Goal: Task Accomplishment & Management: Use online tool/utility

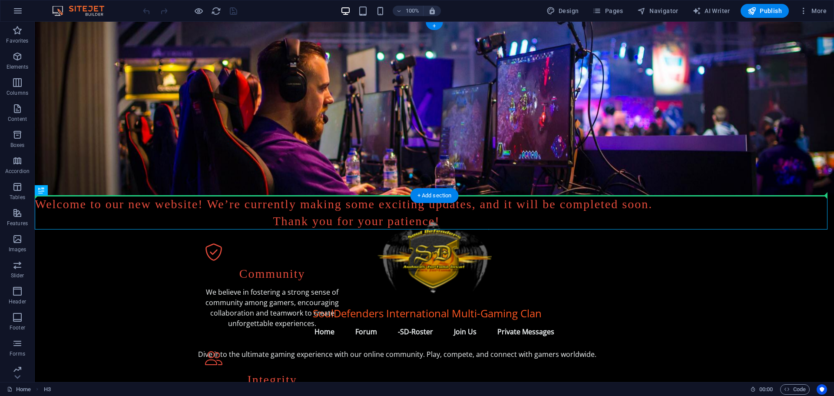
drag, startPoint x: 80, startPoint y: 211, endPoint x: 159, endPoint y: 182, distance: 83.4
drag, startPoint x: 78, startPoint y: 211, endPoint x: 173, endPoint y: 186, distance: 98.7
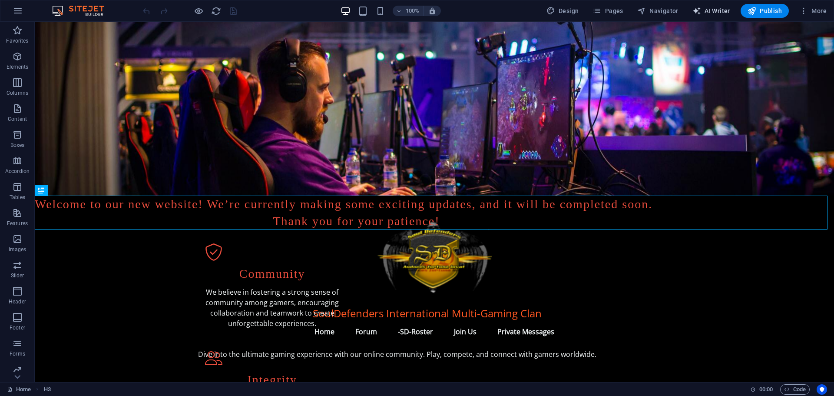
click at [710, 9] on span "AI Writer" at bounding box center [712, 11] width 38 height 9
select select "English"
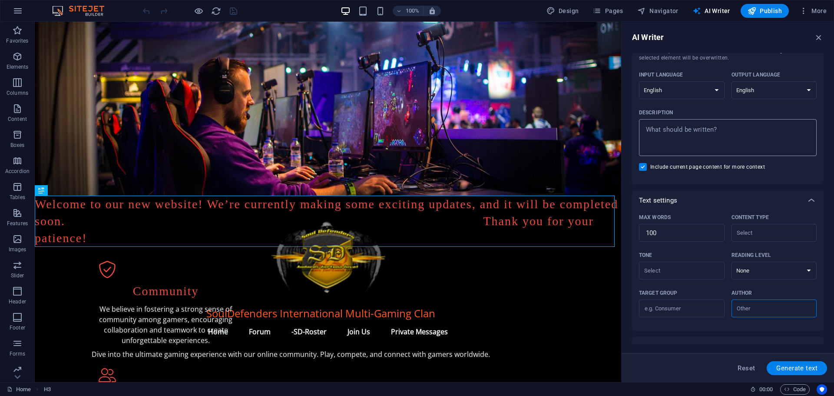
scroll to position [121, 0]
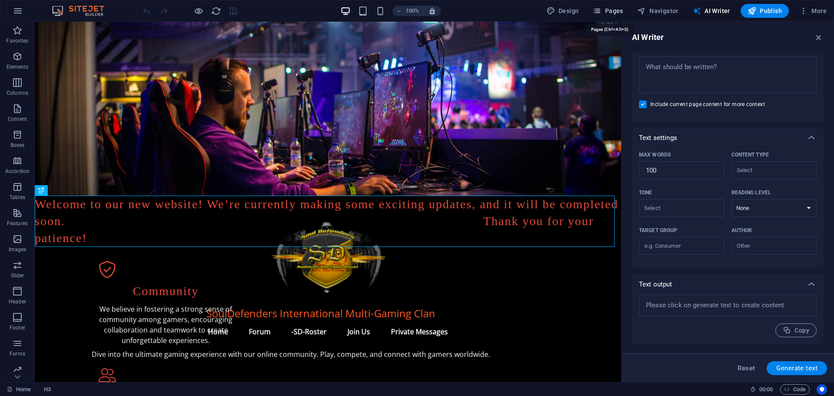
click at [615, 11] on span "Pages" at bounding box center [608, 11] width 30 height 9
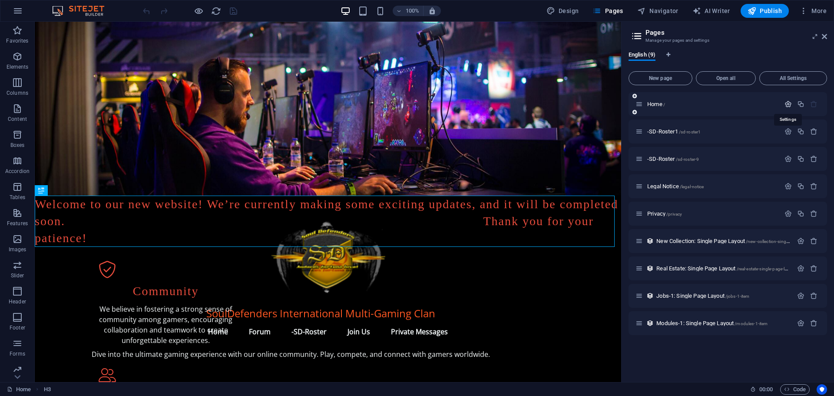
click at [789, 103] on icon "button" at bounding box center [788, 103] width 7 height 7
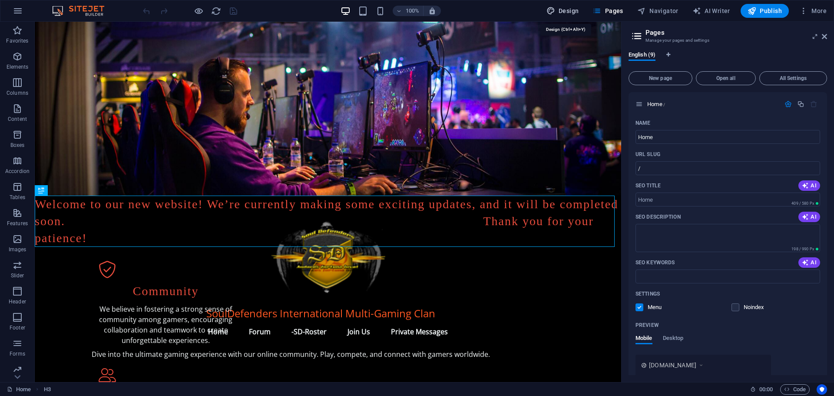
click at [570, 9] on span "Design" at bounding box center [563, 11] width 33 height 9
select select "px"
select select "200"
select select "px"
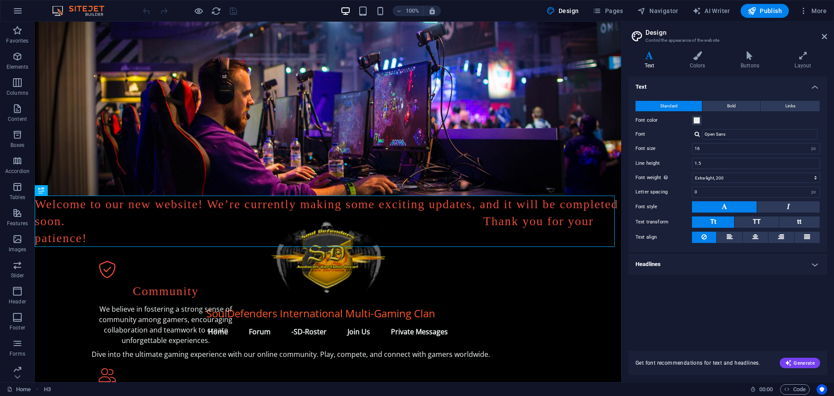
click at [656, 262] on h4 "Headlines" at bounding box center [728, 264] width 199 height 21
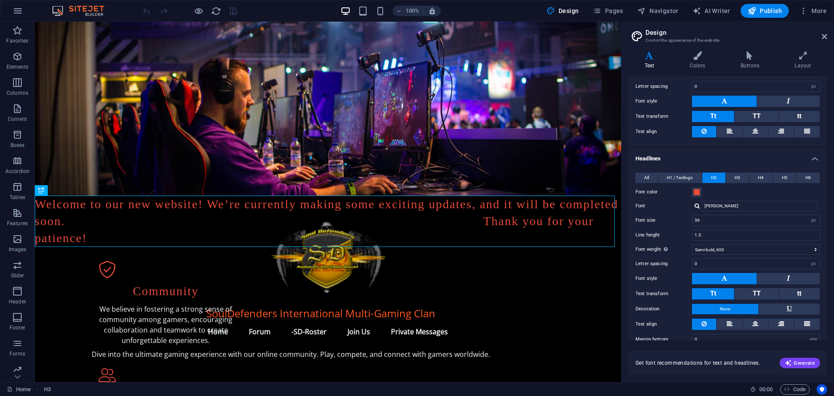
scroll to position [119, 0]
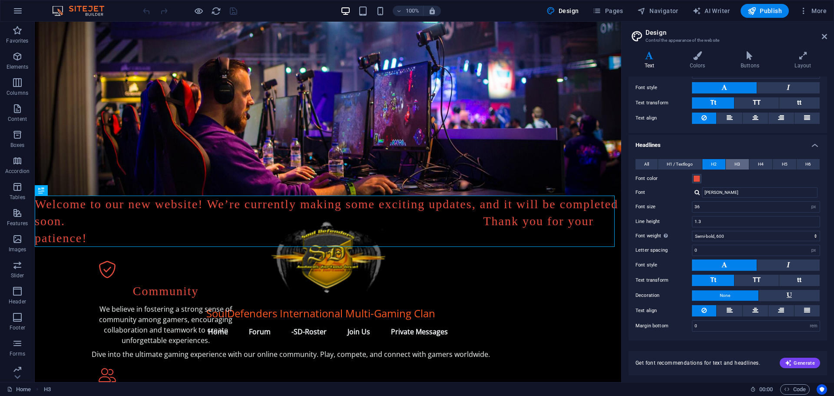
click at [739, 162] on span "H3" at bounding box center [738, 164] width 6 height 10
click at [709, 163] on button "H2" at bounding box center [714, 164] width 23 height 10
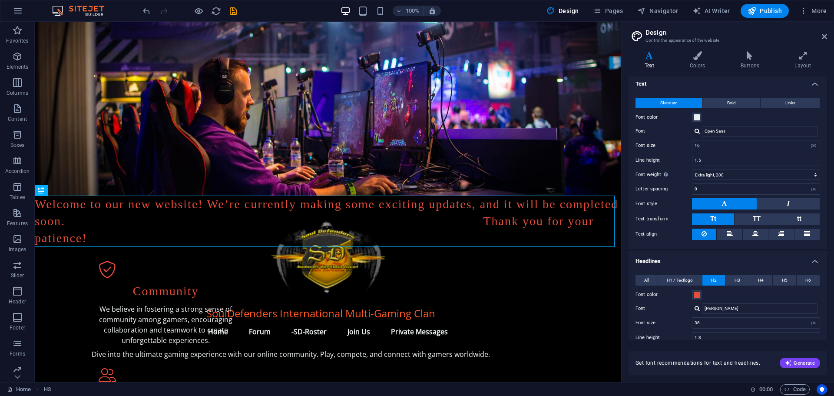
scroll to position [0, 0]
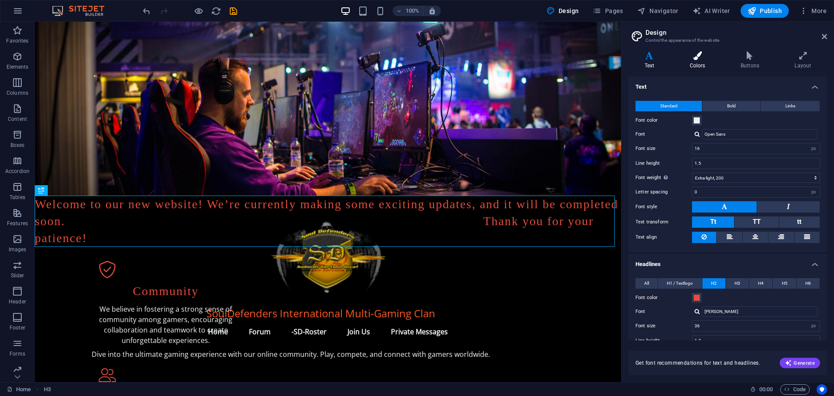
click at [696, 55] on icon at bounding box center [697, 55] width 47 height 9
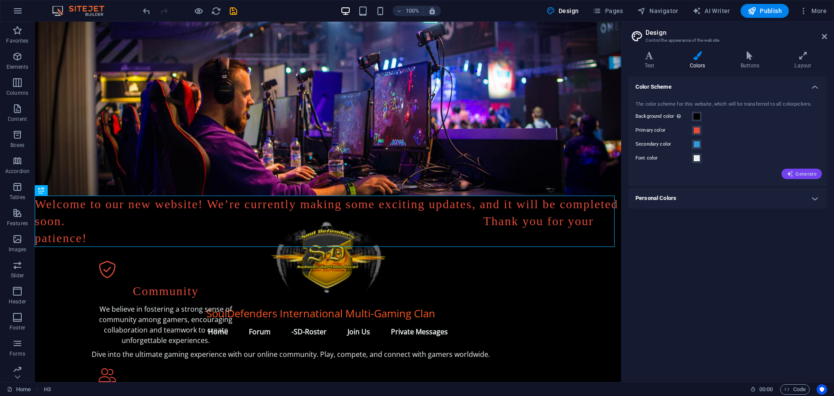
click at [802, 175] on span "Generate" at bounding box center [802, 173] width 30 height 7
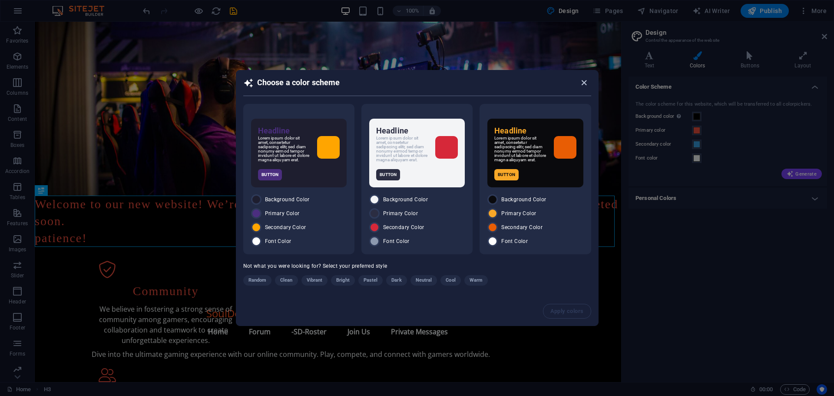
click at [582, 80] on icon "button" at bounding box center [584, 83] width 10 height 10
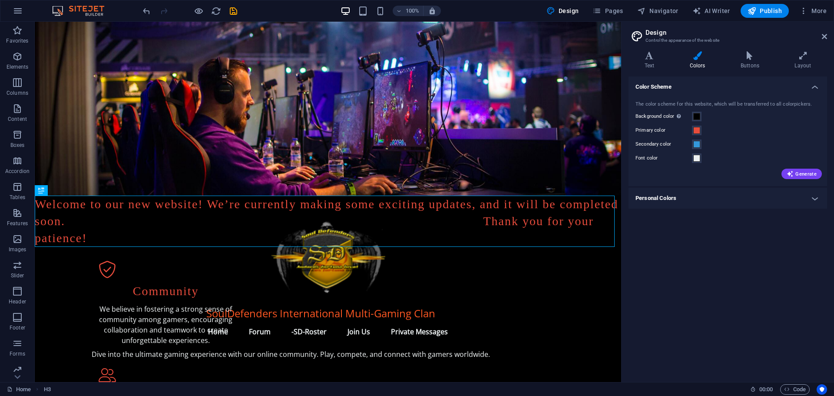
click at [745, 50] on div "Variants Text Colors Buttons Layout Text Standard Bold Links Font color Font Op…" at bounding box center [728, 213] width 212 height 338
click at [749, 59] on icon at bounding box center [750, 55] width 50 height 9
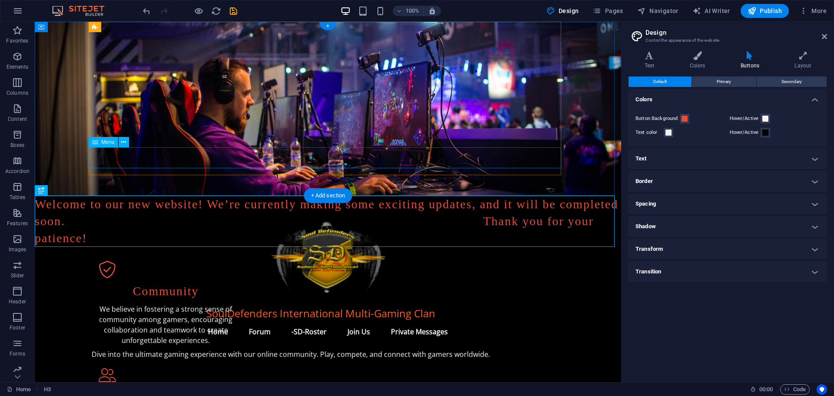
click at [434, 321] on nav "Home Forum -SD-Roster Join Us Private Messages" at bounding box center [328, 331] width 473 height 21
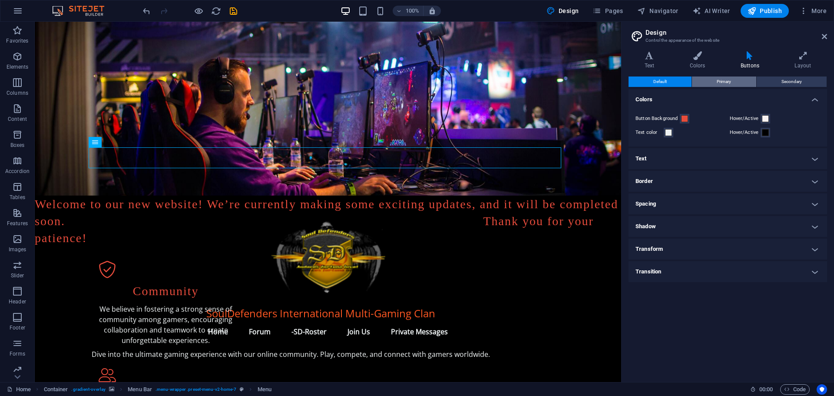
click at [721, 79] on span "Primary" at bounding box center [724, 81] width 14 height 10
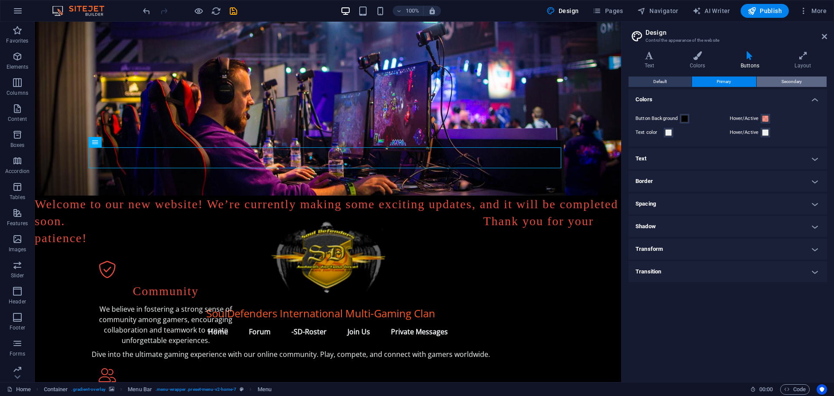
click at [783, 81] on span "Secondary" at bounding box center [792, 81] width 20 height 10
click at [806, 58] on icon at bounding box center [803, 55] width 48 height 9
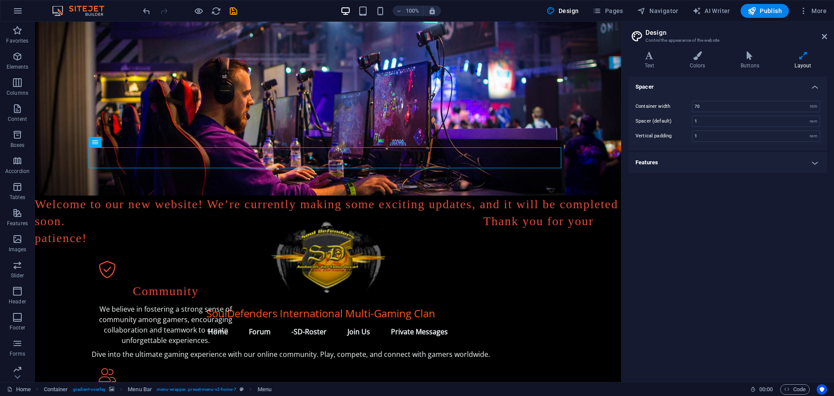
click at [678, 166] on h4 "Features" at bounding box center [728, 162] width 199 height 21
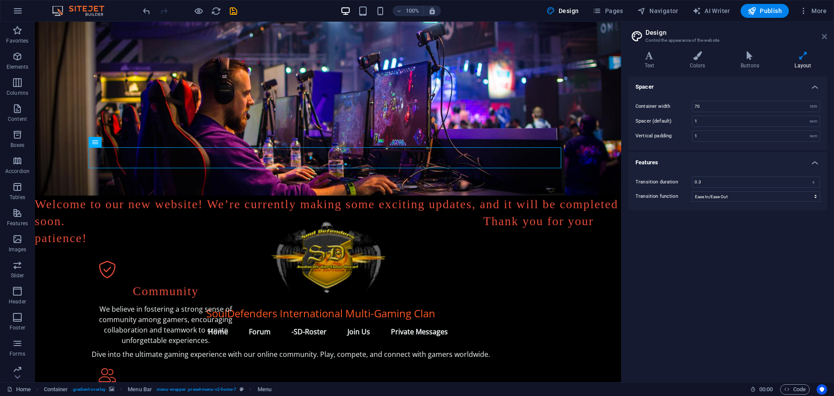
click at [822, 36] on icon at bounding box center [824, 36] width 5 height 7
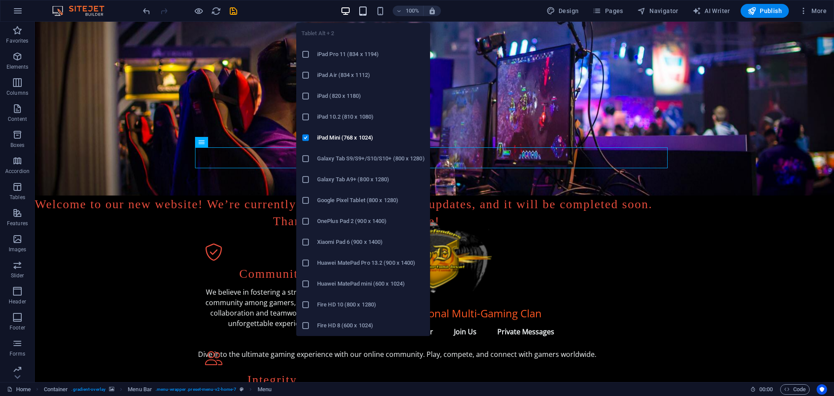
click at [362, 7] on icon "button" at bounding box center [363, 11] width 10 height 10
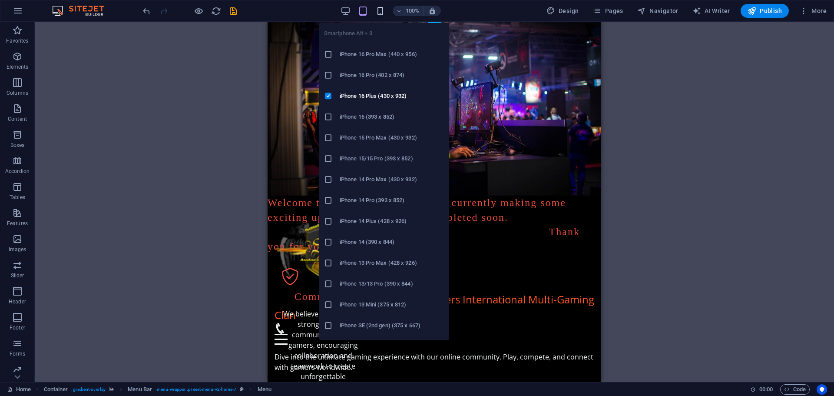
click at [378, 6] on icon "button" at bounding box center [380, 11] width 10 height 10
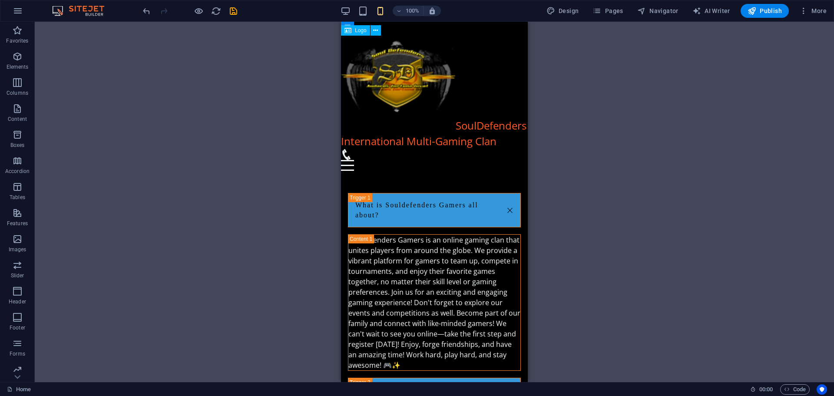
scroll to position [1528, 0]
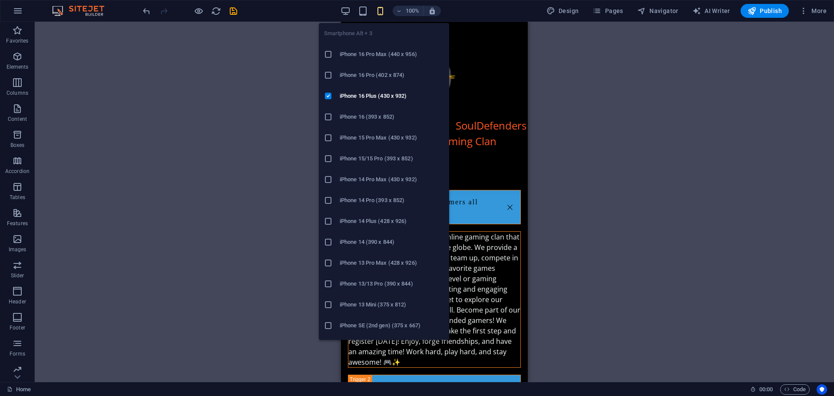
click at [377, 53] on h6 "iPhone 16 Pro Max (440 x 956)" at bounding box center [392, 54] width 104 height 10
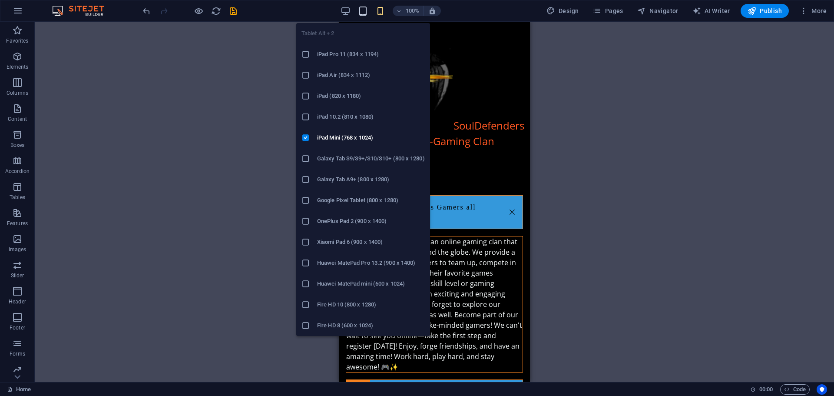
click at [363, 13] on icon "button" at bounding box center [363, 11] width 10 height 10
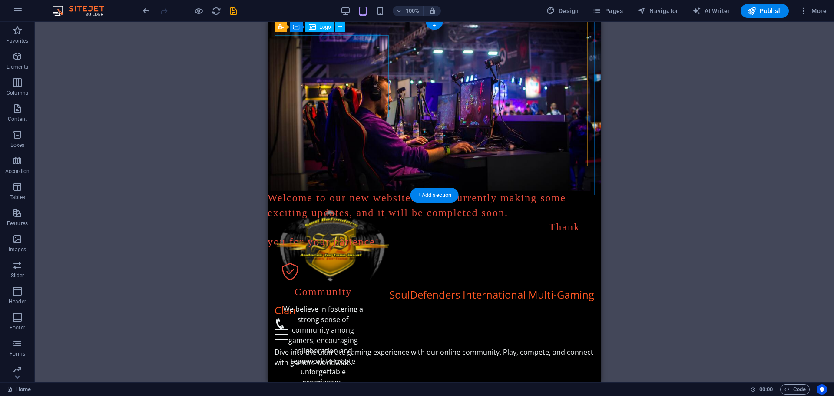
scroll to position [0, 0]
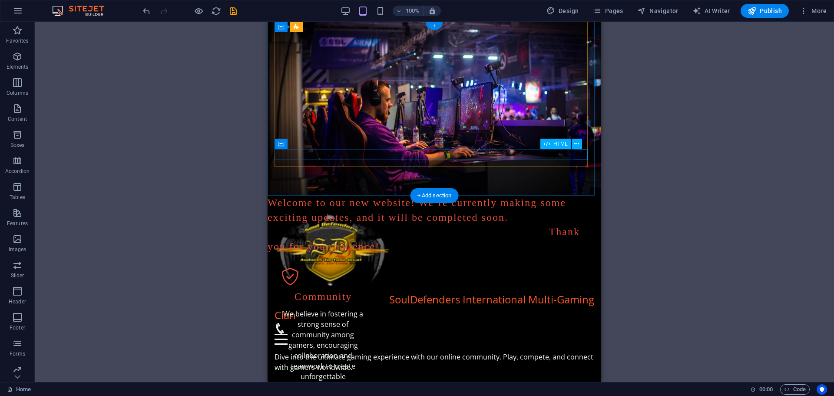
click at [582, 334] on div "Menu" at bounding box center [435, 339] width 320 height 11
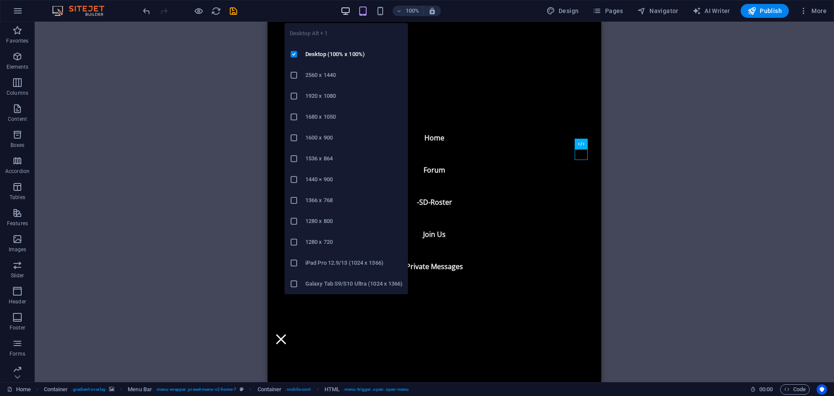
click at [347, 10] on icon "button" at bounding box center [346, 11] width 10 height 10
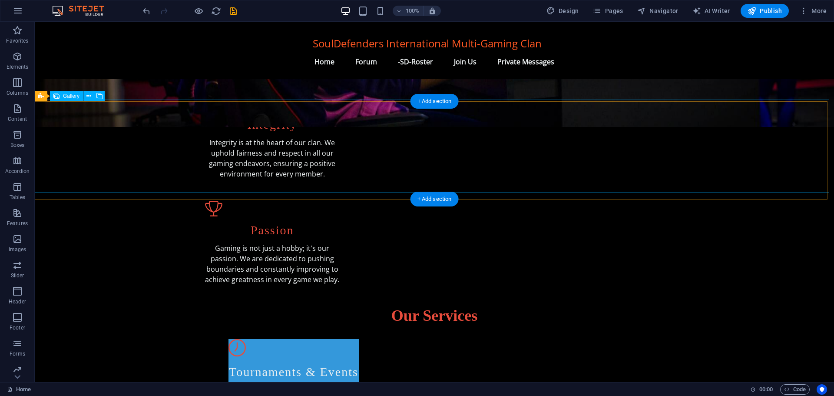
scroll to position [218, 0]
